Goal: Task Accomplishment & Management: Use online tool/utility

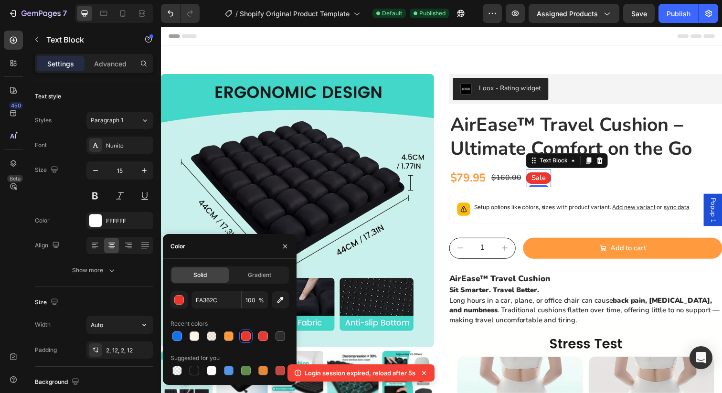
scroll to position [158, 0]
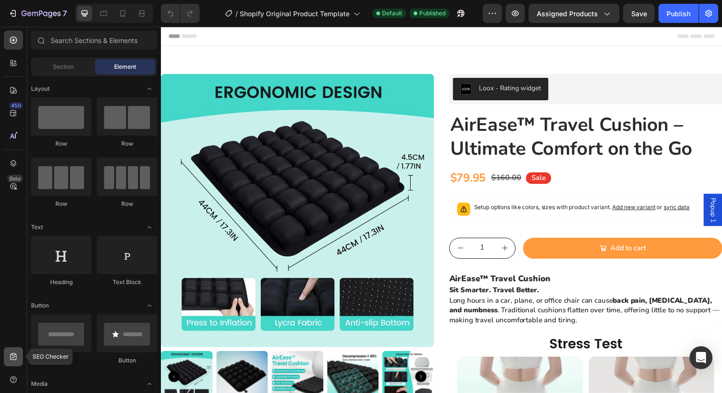
click at [16, 358] on icon at bounding box center [13, 356] width 6 height 7
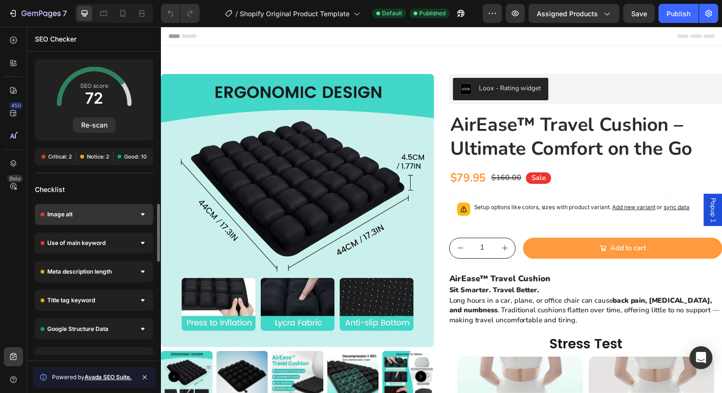
click at [143, 221] on div "Image alt" at bounding box center [94, 214] width 118 height 21
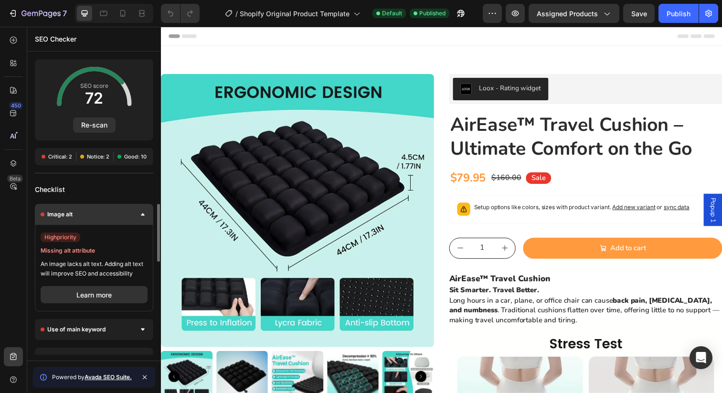
click at [143, 221] on div "Image alt" at bounding box center [94, 214] width 118 height 21
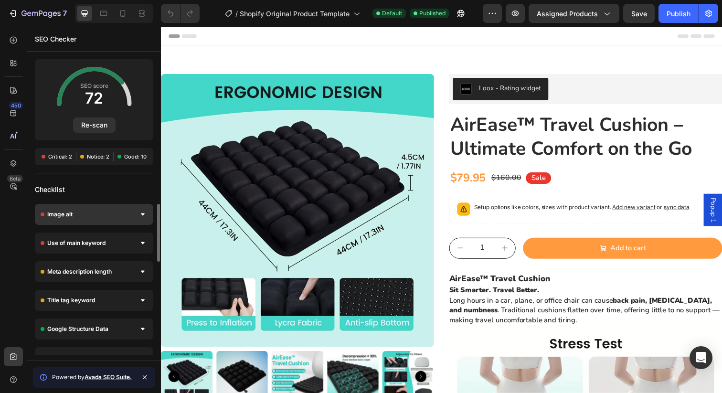
click at [142, 209] on div "Image alt" at bounding box center [94, 214] width 118 height 21
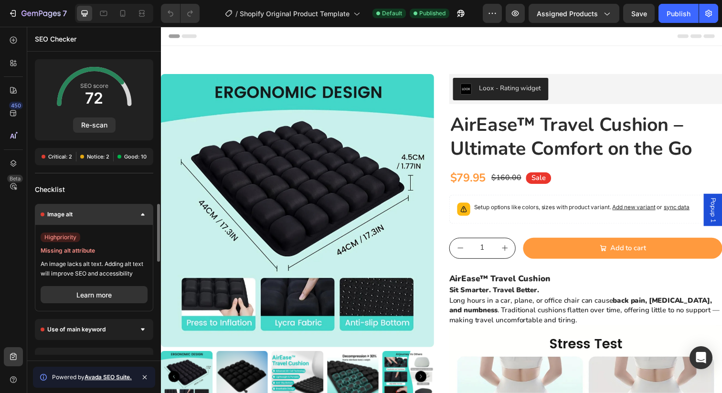
click at [139, 212] on div at bounding box center [143, 215] width 10 height 10
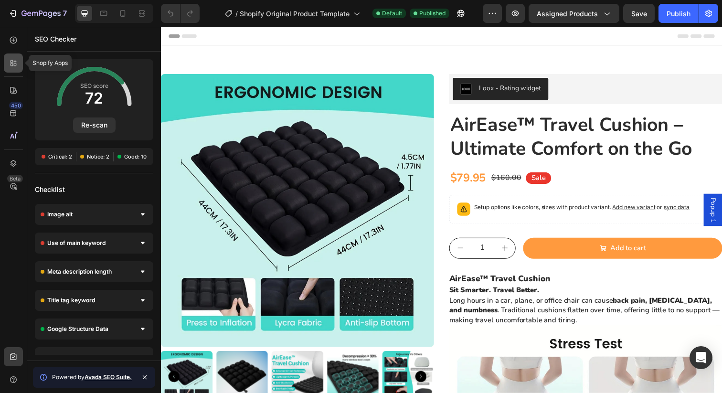
click at [12, 68] on div at bounding box center [13, 62] width 19 height 19
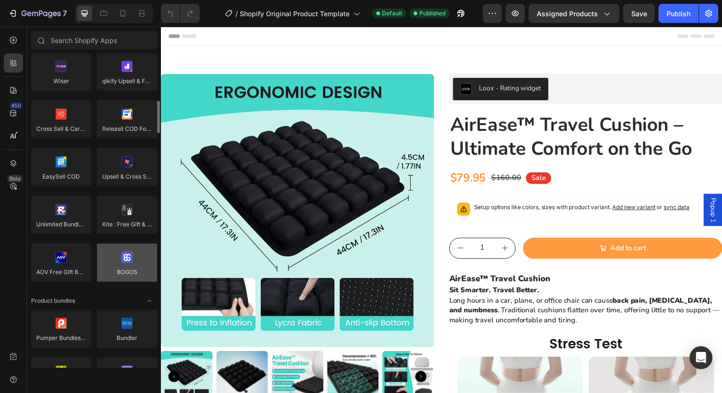
scroll to position [463, 0]
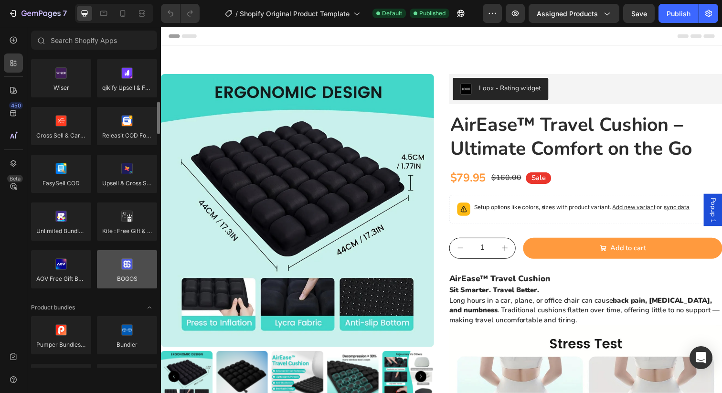
click at [130, 260] on div at bounding box center [127, 269] width 60 height 38
click at [129, 271] on div at bounding box center [127, 269] width 60 height 38
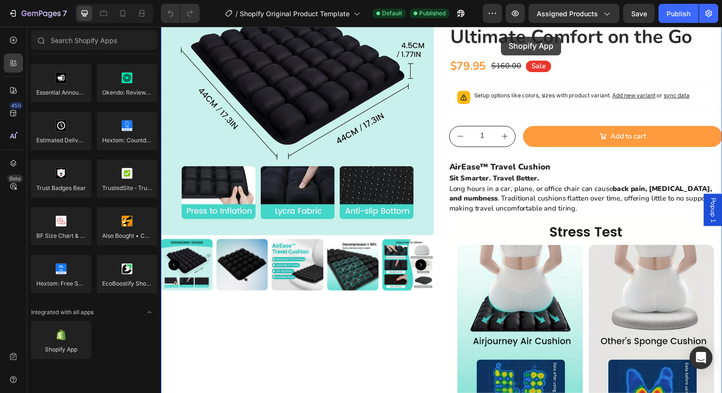
scroll to position [0, 0]
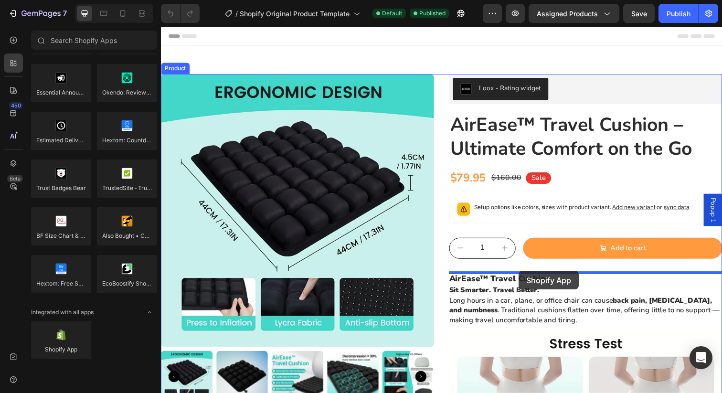
drag, startPoint x: 228, startPoint y: 371, endPoint x: 526, endPoint y: 276, distance: 312.8
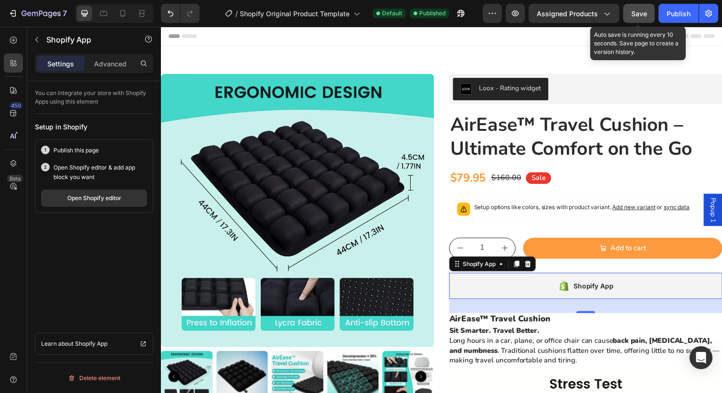
click at [644, 19] on button "Save" at bounding box center [639, 13] width 32 height 19
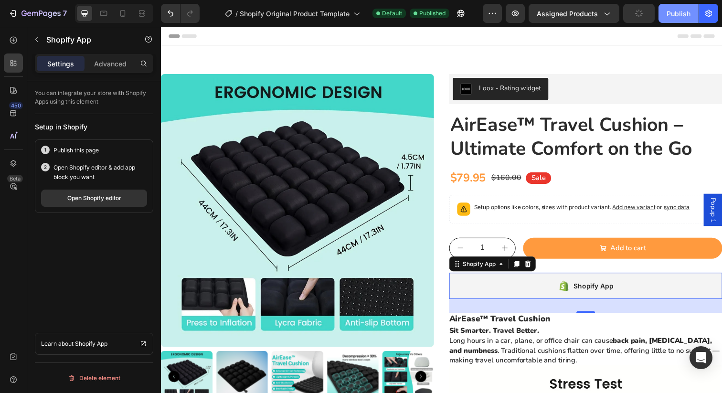
click at [674, 18] on div "Publish" at bounding box center [678, 14] width 24 height 10
click at [109, 197] on div "Open Shopify editor" at bounding box center [94, 198] width 54 height 9
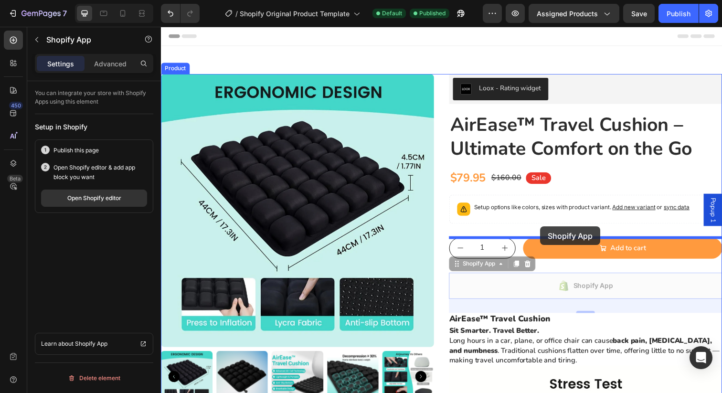
drag, startPoint x: 558, startPoint y: 287, endPoint x: 548, endPoint y: 231, distance: 57.3
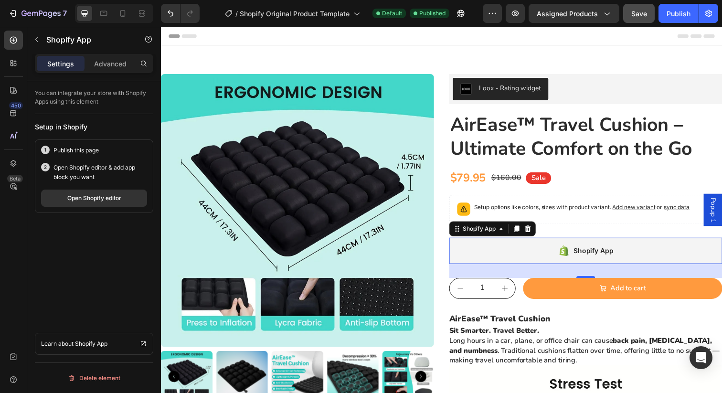
click at [640, 19] on button "Save" at bounding box center [639, 13] width 32 height 19
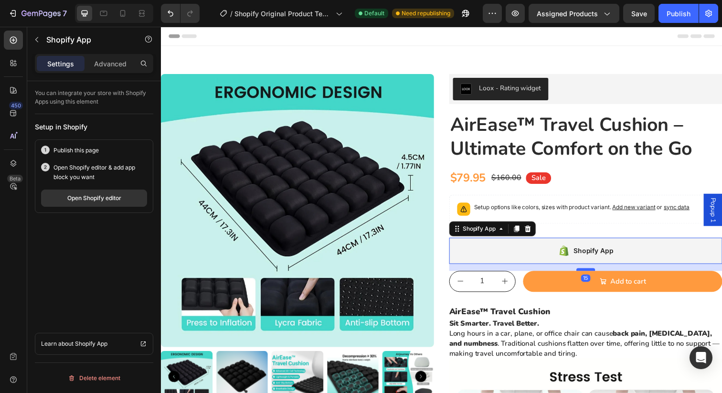
drag, startPoint x: 594, startPoint y: 280, endPoint x: 593, endPoint y: 273, distance: 7.3
click at [593, 273] on div at bounding box center [594, 274] width 19 height 3
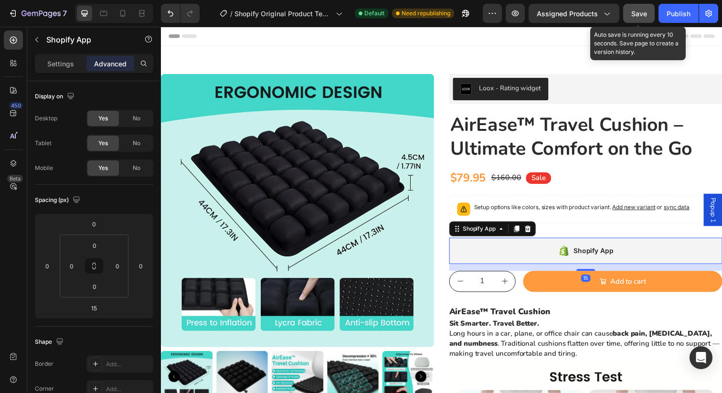
click at [646, 15] on span "Save" at bounding box center [639, 14] width 16 height 8
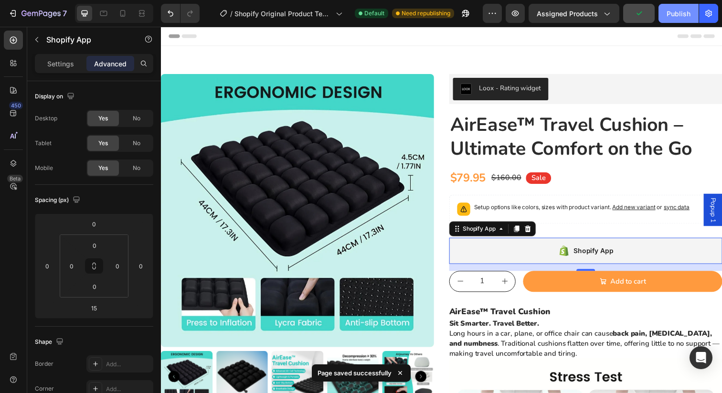
click at [672, 17] on div "Publish" at bounding box center [678, 14] width 24 height 10
click at [51, 69] on div "Settings" at bounding box center [61, 63] width 48 height 15
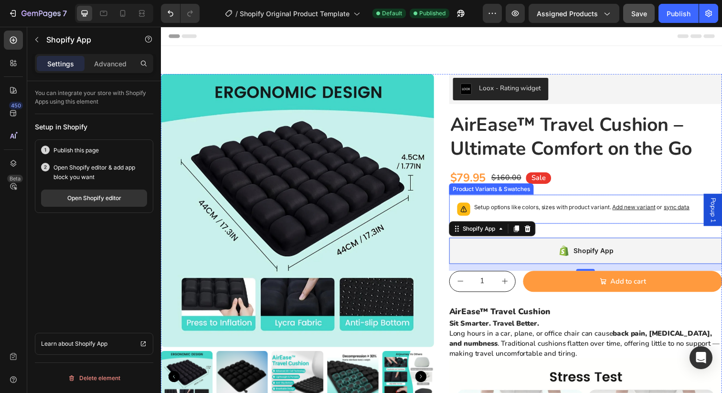
click at [582, 222] on div "Setup options like colors, sizes with product variant. Add new variant or sync …" at bounding box center [594, 212] width 270 height 21
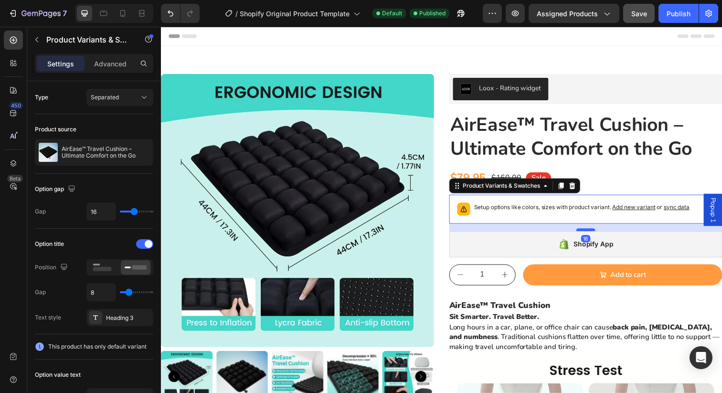
drag, startPoint x: 592, startPoint y: 241, endPoint x: 591, endPoint y: 234, distance: 6.8
click at [591, 234] on div at bounding box center [594, 233] width 19 height 3
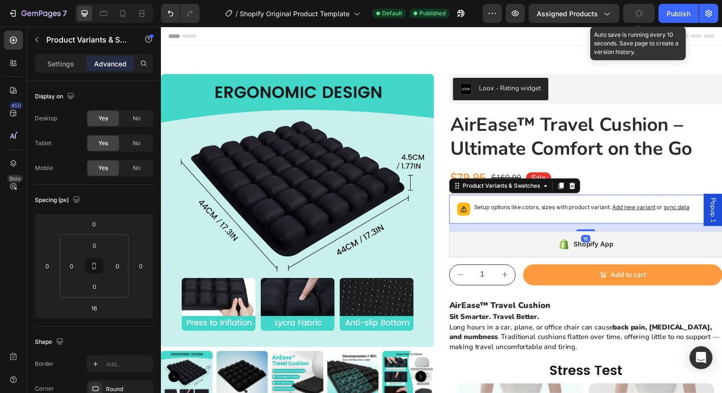
click at [640, 13] on icon "button" at bounding box center [639, 14] width 10 height 10
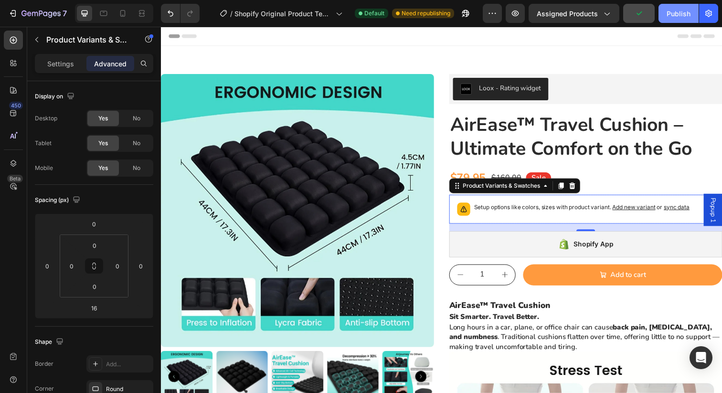
click at [679, 15] on div "Publish" at bounding box center [678, 14] width 24 height 10
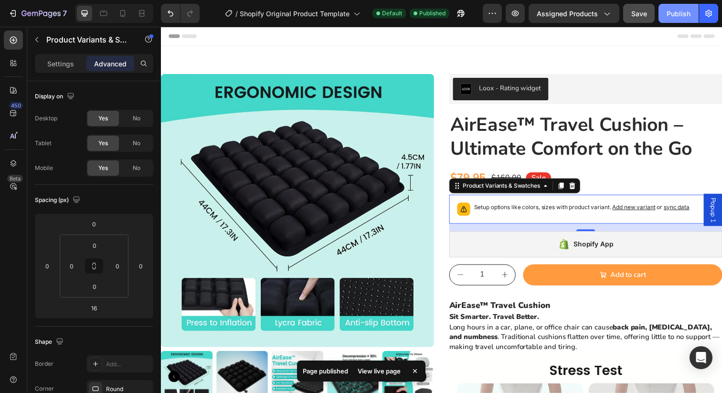
click at [675, 18] on div "Publish" at bounding box center [678, 14] width 24 height 10
